Goal: Find specific page/section: Find specific page/section

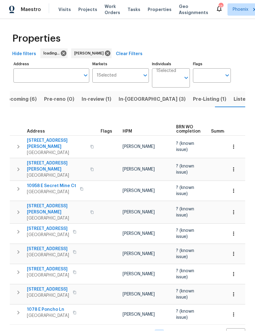
scroll to position [0, 0]
click at [193, 100] on span "Pre-Listing (1)" at bounding box center [209, 99] width 33 height 9
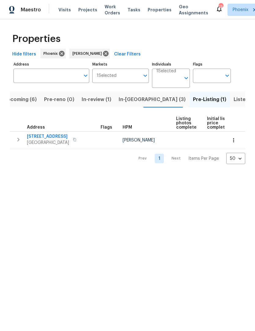
click at [36, 137] on span "[STREET_ADDRESS]" at bounding box center [48, 136] width 42 height 6
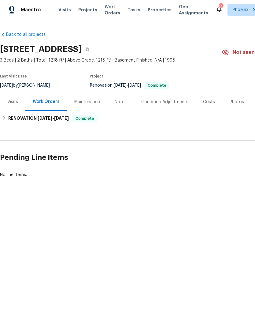
click at [237, 101] on div "Photos" at bounding box center [237, 102] width 14 height 6
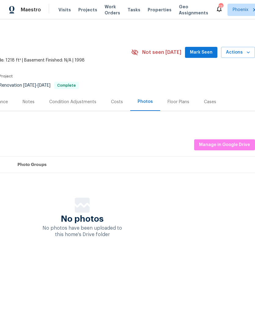
scroll to position [0, 91]
click at [225, 145] on span "Manage in Google Drive" at bounding box center [224, 145] width 51 height 8
